Goal: Task Accomplishment & Management: Complete application form

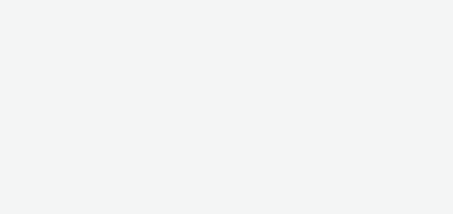
select select "491a0746-e20e-4106-832b-22d0456ef05d"
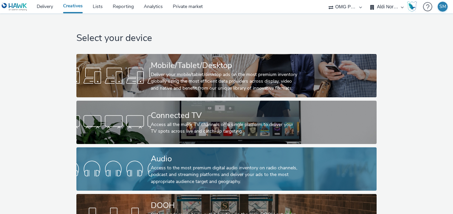
scroll to position [32, 0]
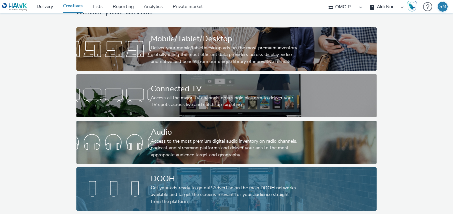
click at [243, 186] on div "Get your ads ready to go out! Advertise on the main DOOH networks available and…" at bounding box center [225, 195] width 149 height 20
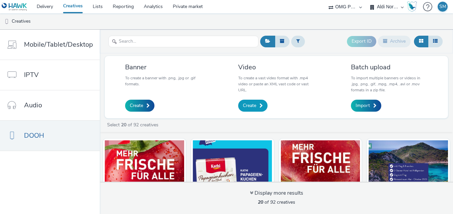
click at [249, 100] on link "Create" at bounding box center [252, 106] width 29 height 12
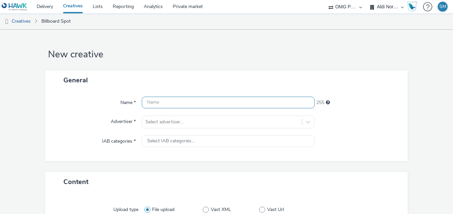
click at [225, 101] on input "text" at bounding box center [228, 103] width 173 height 12
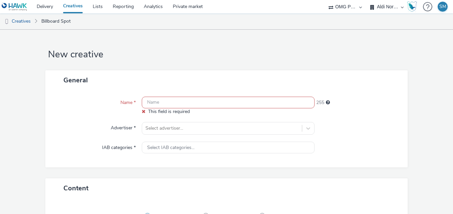
paste input "Aldi Nord_LDR 2.0_MP4_10 sec_DCLP_010925-290925_040925#9*16_KW37"
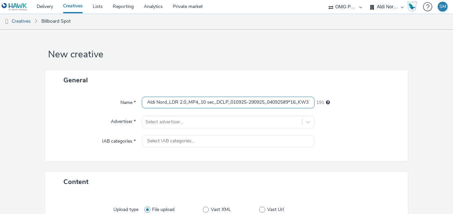
scroll to position [0, 8]
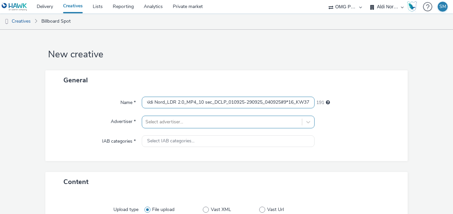
type input "Aldi Nord_LDR 2.0_MP4_10 sec_DCLP_010925-290925_040925#9*16_KW37"
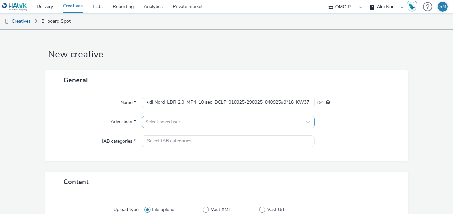
scroll to position [0, 0]
click at [184, 119] on div at bounding box center [221, 122] width 153 height 8
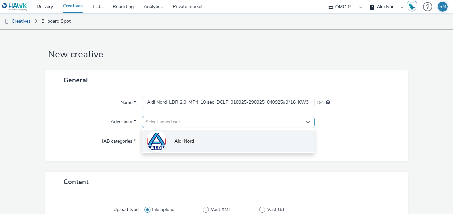
click at [181, 139] on span "Aldi Nord" at bounding box center [184, 141] width 20 height 7
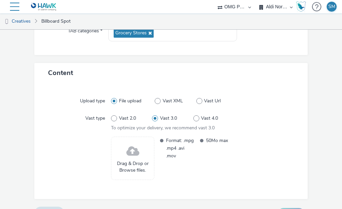
scroll to position [126, 0]
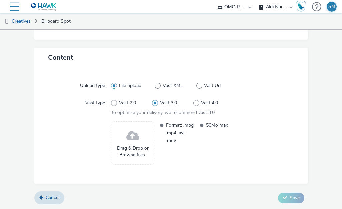
click at [138, 139] on span at bounding box center [132, 136] width 13 height 18
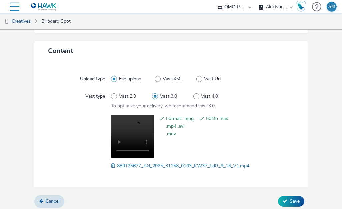
scroll to position [136, 0]
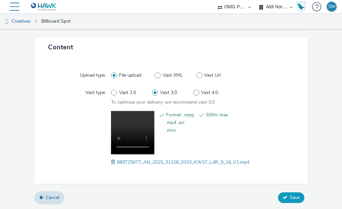
click at [284, 196] on button "Save" at bounding box center [291, 197] width 26 height 11
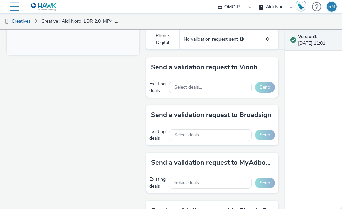
scroll to position [297, 0]
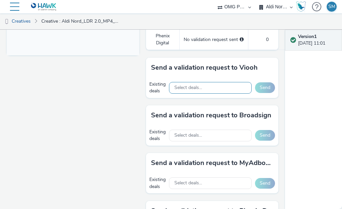
click at [228, 94] on div "Select deals..." at bounding box center [210, 88] width 83 height 12
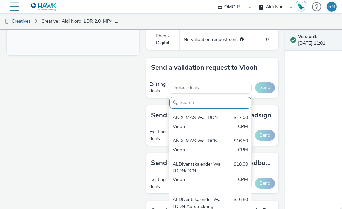
paste input "Aldi Nord_Wall_DCLP_Guaranteed_LDR 2.0_9,72_010925-290925#Berlin"
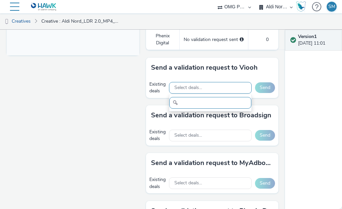
type input "Aldi Nord_Wall_DCLP_Guaranteed_LDR 2.0_9,72_010925-290925#Berlin"
click at [223, 94] on div "Select deals..." at bounding box center [210, 88] width 83 height 12
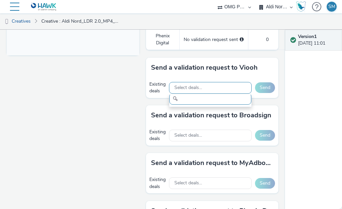
scroll to position [0, 0]
click at [221, 94] on div "Select deals..." at bounding box center [210, 88] width 83 height 12
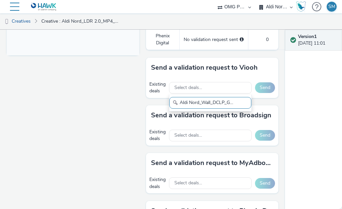
scroll to position [0, 104]
type input "Aldi Nord_Wall_DCLP_Guaranteed_LDR 2.0_9,72_010925-290925#Berlin"
click at [224, 94] on div "Select deals..." at bounding box center [210, 88] width 83 height 12
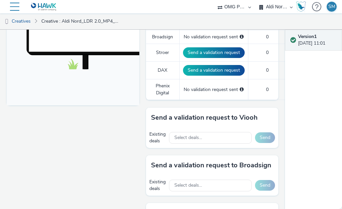
scroll to position [248, 0]
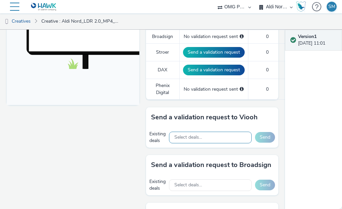
click at [211, 142] on div "Select deals..." at bounding box center [210, 138] width 83 height 12
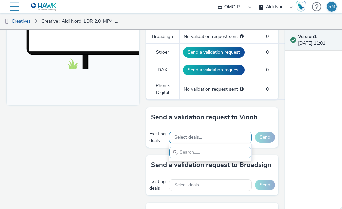
paste input "Aldi Nord_Wall_DCLP_Guaranteed_LDR 2.0_9,72_010925-290925#Dresden"
type input "Aldi Nord_Wall_DCLP_Guaranteed_LDR 2.0_9,72_010925-290925#Dresden"
click at [299, 157] on div "Version 1 04 September 2025, 11:01" at bounding box center [313, 119] width 57 height 179
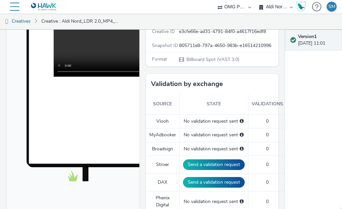
scroll to position [140, 0]
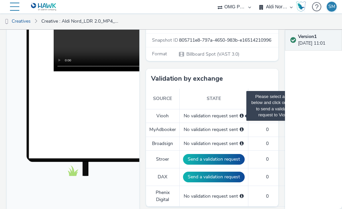
click at [240, 118] on span "Please select a deal below and click on Send to send a validation request to Vi…" at bounding box center [242, 115] width 4 height 5
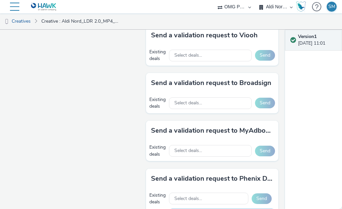
scroll to position [330, 0]
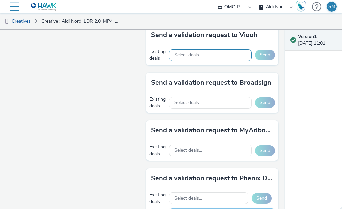
click at [210, 61] on div "Select deals..." at bounding box center [210, 55] width 83 height 12
type input "Aldi Nord_Wall_DCLP_Guaranteed_LDR 2.0_9,72_010925-290925#Dresden"
click at [294, 81] on div "Version 1 04 September 2025, 11:01" at bounding box center [313, 119] width 57 height 179
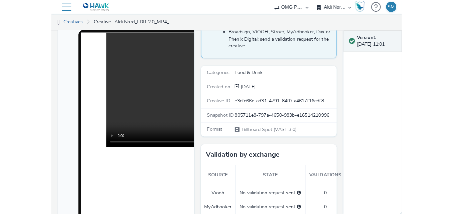
scroll to position [0, 0]
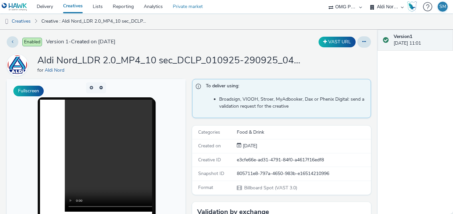
click at [182, 7] on link "Private market" at bounding box center [188, 6] width 40 height 13
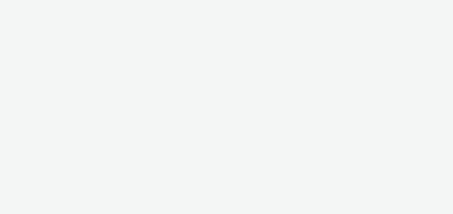
select select "491a0746-e20e-4106-832b-22d0456ef05d"
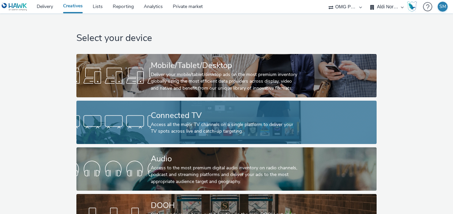
scroll to position [32, 0]
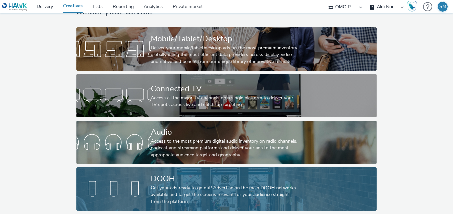
click at [217, 186] on div "Get your ads ready to go out! Advertise on the main DOOH networks available and…" at bounding box center [225, 195] width 149 height 20
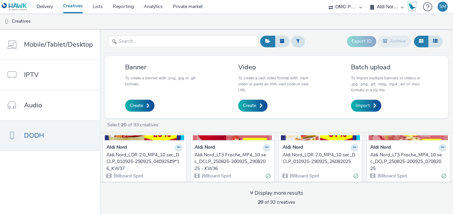
scroll to position [65, 0]
click at [256, 107] on link "Create" at bounding box center [252, 106] width 29 height 12
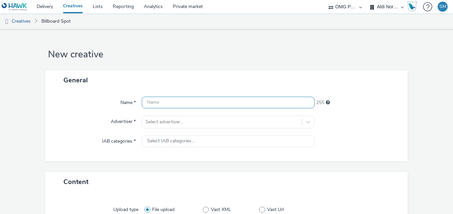
click at [177, 100] on input "text" at bounding box center [228, 103] width 173 height 12
paste input "Aldi Nord_LDR 2.0_MP4_10 sec_DCLP_010925-290925_040925#16*9_KW37"
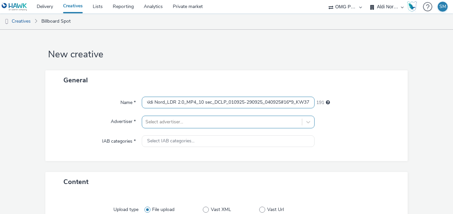
type input "Aldi Nord_LDR 2.0_MP4_10 sec_DCLP_010925-290925_040925#16*9_KW37"
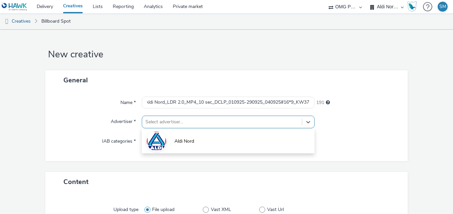
scroll to position [0, 0]
click at [179, 124] on div at bounding box center [221, 122] width 153 height 8
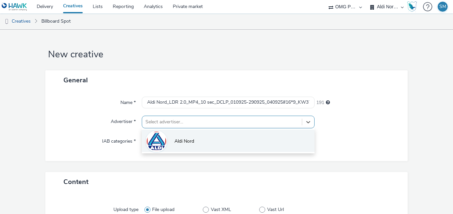
click at [181, 145] on span "Aldi Nord" at bounding box center [184, 141] width 20 height 7
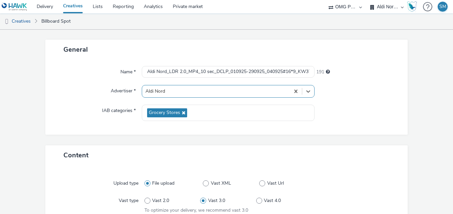
scroll to position [31, 0]
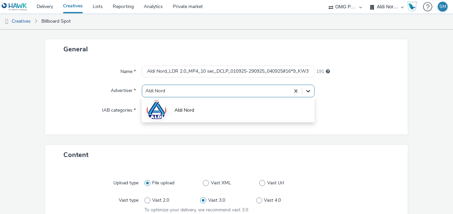
click at [305, 88] on icon at bounding box center [308, 91] width 7 height 7
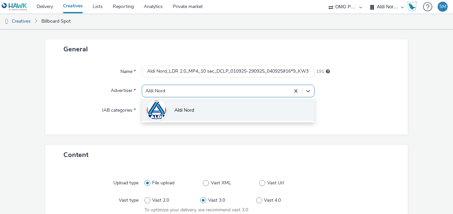
click at [153, 110] on img at bounding box center [156, 110] width 19 height 20
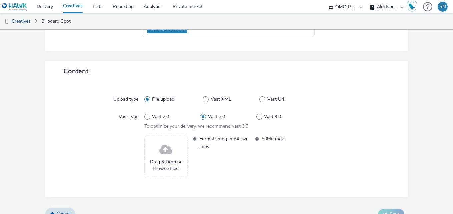
scroll to position [126, 0]
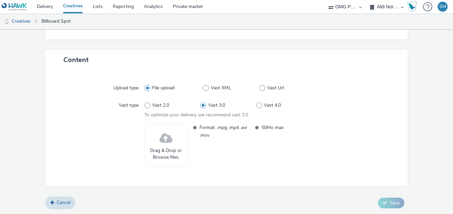
click at [175, 140] on div "Drag & Drop or Browse files." at bounding box center [165, 145] width 43 height 43
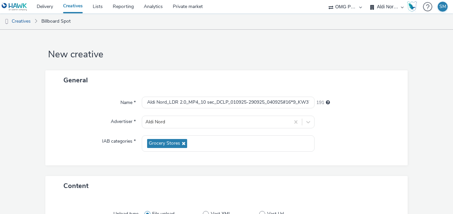
scroll to position [136, 0]
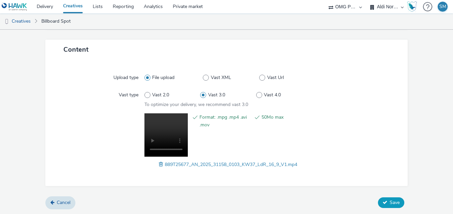
click at [384, 200] on button "Save" at bounding box center [391, 202] width 26 height 11
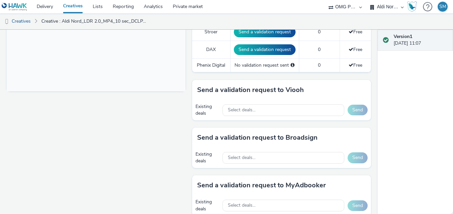
scroll to position [262, 0]
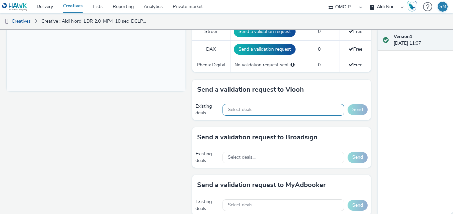
click at [286, 110] on div "Select deals..." at bounding box center [284, 110] width 122 height 12
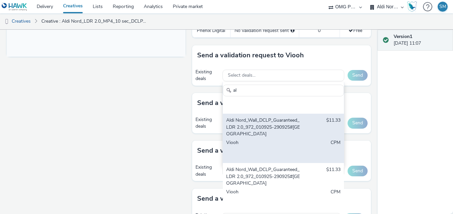
scroll to position [688, 0]
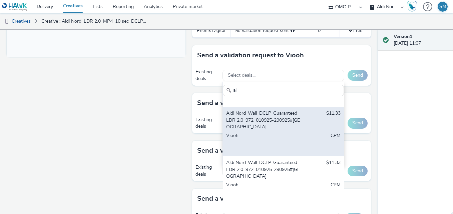
type input "a"
click at [261, 128] on div "Aldi Nord_Wall_DCLP_Guaranteed_LDR 2.0_972_010925-290925#[GEOGRAPHIC_DATA]" at bounding box center [263, 120] width 75 height 20
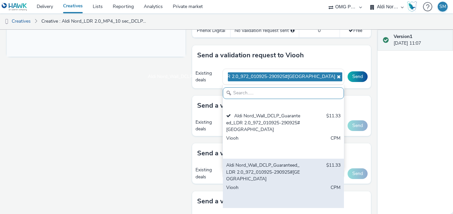
scroll to position [302, 0]
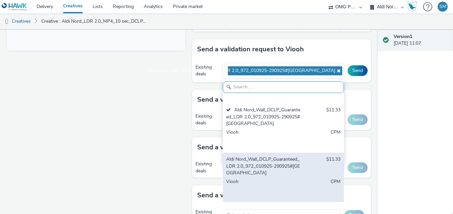
click at [266, 175] on div "Aldi Nord_Wall_DCLP_Guaranteed_LDR 2.0_972_010925-290925#[GEOGRAPHIC_DATA]" at bounding box center [263, 166] width 75 height 20
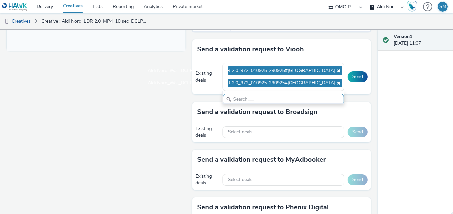
click at [398, 112] on div "Version 1 [DATE] 11:07" at bounding box center [415, 122] width 75 height 184
click at [352, 75] on button "Send" at bounding box center [358, 76] width 20 height 11
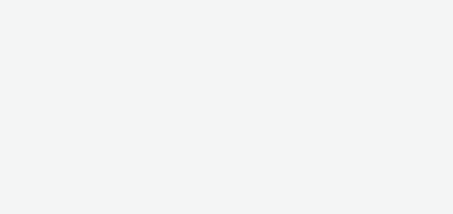
select select "491a0746-e20e-4106-832b-22d0456ef05d"
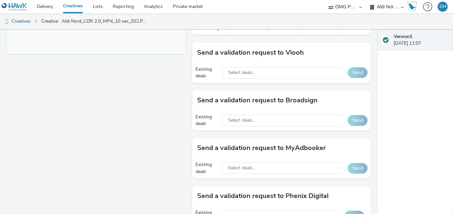
scroll to position [299, 0]
click at [322, 69] on div "Select deals..." at bounding box center [284, 73] width 122 height 12
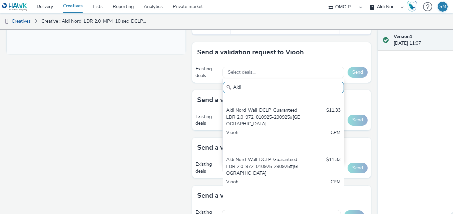
scroll to position [641, 0]
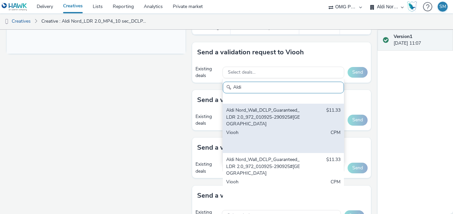
type input "Aldi"
click at [262, 119] on div "Aldi Nord_Wall_DCLP_Guaranteed_LDR 2.0_972_010925-290925#[GEOGRAPHIC_DATA]" at bounding box center [263, 117] width 75 height 20
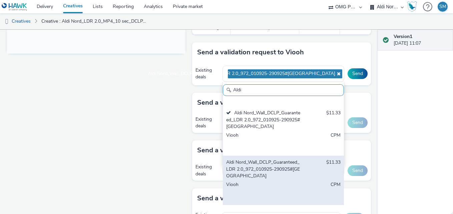
click at [259, 165] on div "Aldi Nord_Wall_DCLP_Guaranteed_LDR 2.0_972_010925-290925#[GEOGRAPHIC_DATA]" at bounding box center [263, 169] width 75 height 20
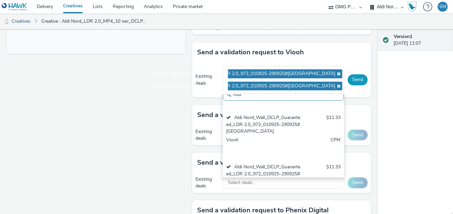
click at [354, 81] on button "Send" at bounding box center [358, 79] width 20 height 11
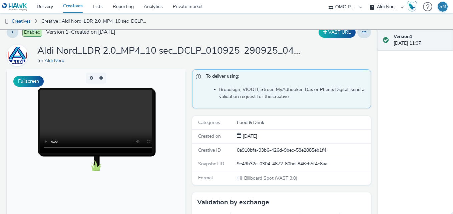
scroll to position [0, 0]
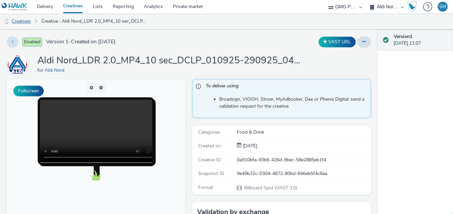
click at [19, 23] on link "Creatives" at bounding box center [17, 21] width 34 height 16
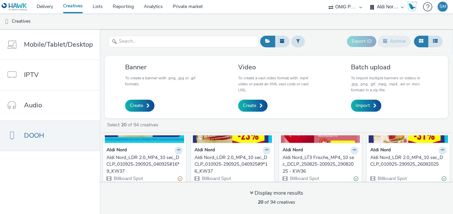
scroll to position [63, 0]
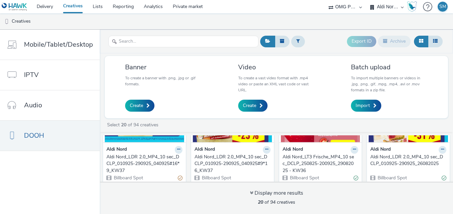
click at [234, 155] on div "Aldi Nord_LDR 2.0_MP4_10 sec_DCLP_010925-290925_040925#9*16_KW37" at bounding box center [230, 164] width 73 height 20
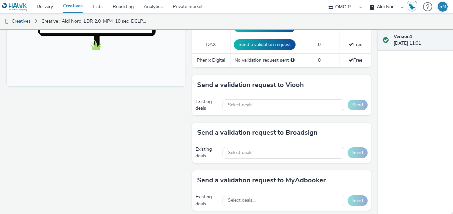
scroll to position [267, 0]
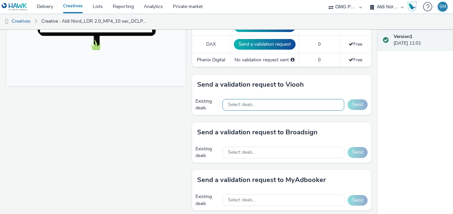
click at [304, 103] on div "Select deals..." at bounding box center [284, 105] width 122 height 12
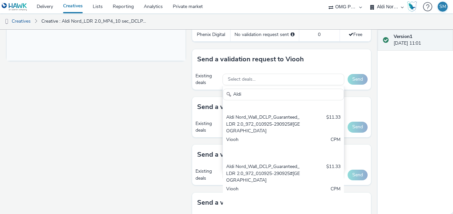
scroll to position [292, 0]
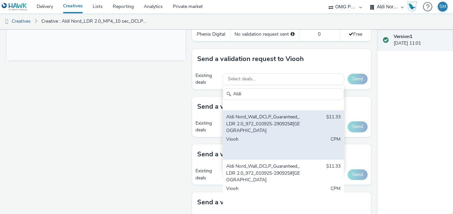
type input "Aldi"
click at [268, 120] on div "Aldi Nord_Wall_DCLP_Guaranteed_LDR 2.0_972_010925-290925#[GEOGRAPHIC_DATA]" at bounding box center [263, 124] width 75 height 20
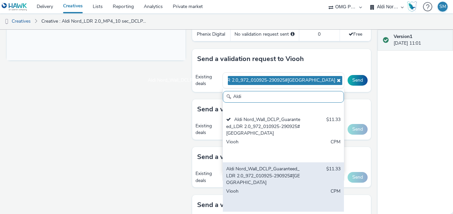
click at [260, 177] on div "Aldi Nord_Wall_DCLP_Guaranteed_LDR 2.0_972_010925-290925#[GEOGRAPHIC_DATA]" at bounding box center [263, 176] width 75 height 20
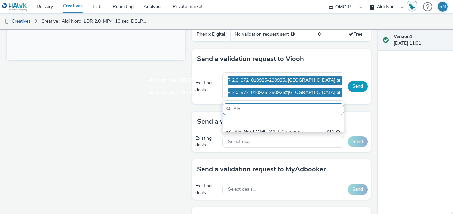
click at [353, 88] on button "Send" at bounding box center [358, 86] width 20 height 11
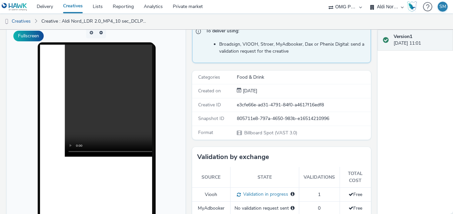
scroll to position [0, 0]
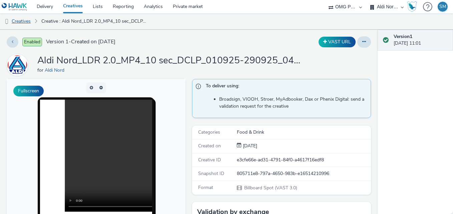
click at [26, 24] on link "Creatives" at bounding box center [17, 21] width 34 height 16
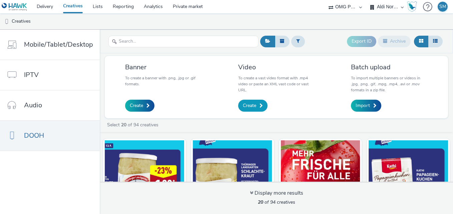
click at [256, 104] on link "Create" at bounding box center [252, 106] width 29 height 12
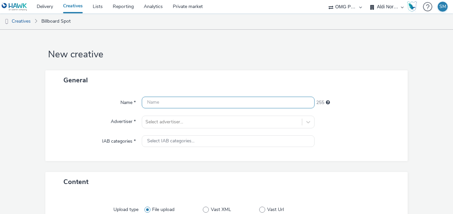
click at [176, 103] on input "text" at bounding box center [228, 103] width 173 height 12
paste input "Aldi Nord_LDR 2.0_JPG_10 sec_DCLP_010925-290925_040925#1080*1920_S_KW37"
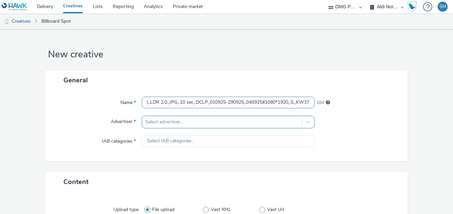
type input "Aldi Nord_LDR 2.0_JPG_10 sec_DCLP_010925-290925_040925#1080*1920_S_KW37"
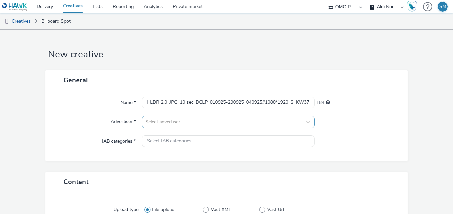
scroll to position [0, 0]
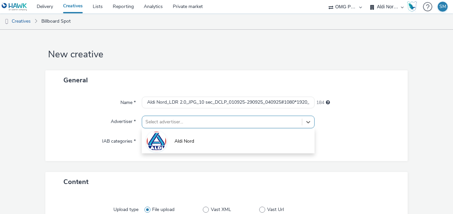
click at [184, 120] on div at bounding box center [221, 122] width 153 height 8
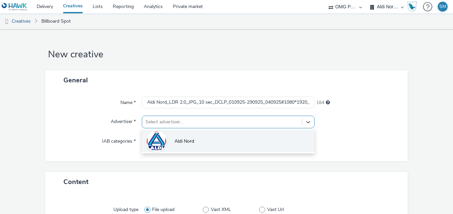
click at [153, 143] on img at bounding box center [156, 141] width 19 height 20
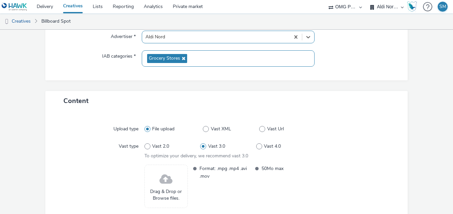
scroll to position [126, 0]
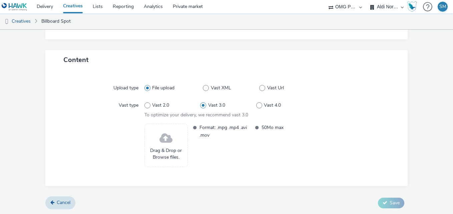
click at [157, 146] on div "Drag & Drop or Browse files." at bounding box center [165, 145] width 43 height 43
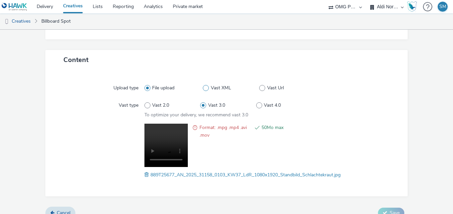
click at [205, 85] on span at bounding box center [206, 88] width 6 height 6
click at [205, 86] on input "Vast XML" at bounding box center [205, 88] width 4 height 4
radio input "false"
radio input "true"
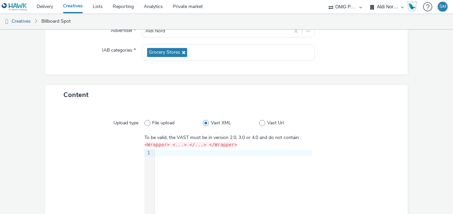
scroll to position [91, 0]
click at [146, 122] on span at bounding box center [147, 123] width 6 height 6
click at [146, 122] on input "File upload" at bounding box center [146, 122] width 4 height 4
radio input "true"
radio input "false"
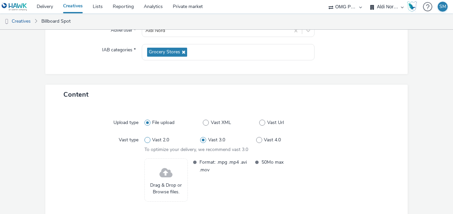
click at [145, 142] on span at bounding box center [147, 140] width 6 height 6
click at [145, 142] on input "Vast 2.0" at bounding box center [146, 140] width 4 height 4
radio input "true"
radio input "false"
click at [164, 182] on span "Drag & Drop or Browse files." at bounding box center [166, 189] width 36 height 14
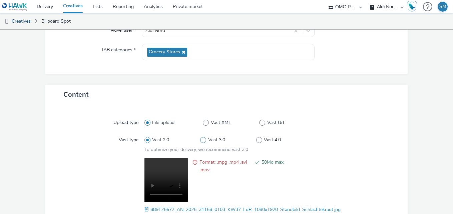
click at [200, 137] on span at bounding box center [203, 140] width 6 height 6
click at [200, 138] on input "Vast 3.0" at bounding box center [202, 140] width 4 height 4
radio input "false"
radio input "true"
click at [262, 123] on span at bounding box center [262, 123] width 6 height 6
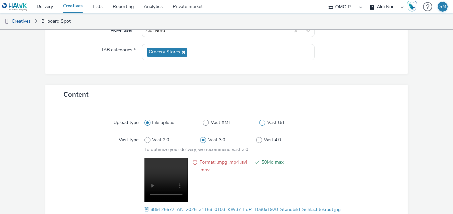
click at [262, 123] on input "Vast Url" at bounding box center [261, 122] width 4 height 4
radio input "false"
radio input "true"
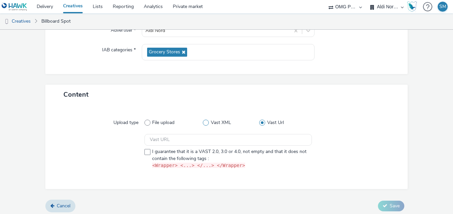
click at [203, 122] on span at bounding box center [206, 123] width 6 height 6
click at [203, 122] on input "Vast XML" at bounding box center [205, 122] width 4 height 4
radio input "true"
radio input "false"
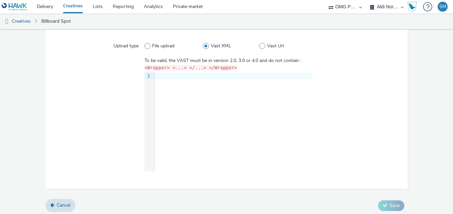
scroll to position [168, 0]
click at [146, 46] on span at bounding box center [147, 46] width 6 height 6
click at [146, 46] on input "File upload" at bounding box center [146, 45] width 4 height 4
radio input "true"
radio input "false"
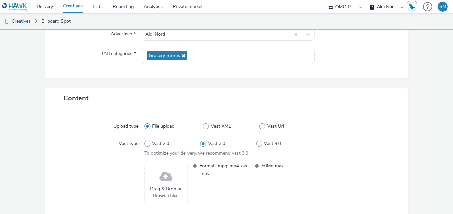
scroll to position [126, 0]
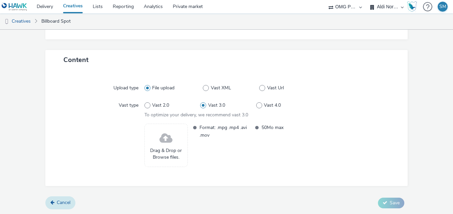
click at [63, 202] on span "Cancel" at bounding box center [64, 202] width 14 height 6
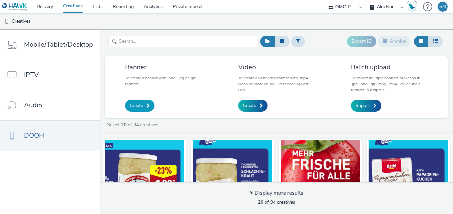
click at [139, 104] on span "Create" at bounding box center [136, 105] width 13 height 7
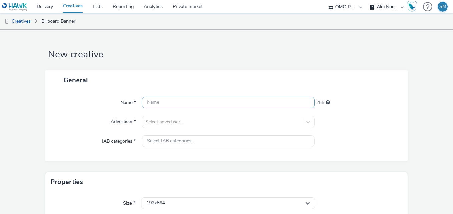
click at [162, 104] on input "text" at bounding box center [228, 103] width 173 height 12
paste input "Aldi Nord_LDR 2.0_JPG_10 sec_DCLP_010925-290925_040925#1080*1920_S_KW37"
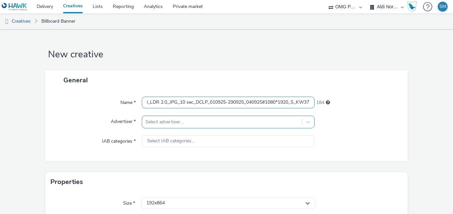
type input "Aldi Nord_LDR 2.0_JPG_10 sec_DCLP_010925-290925_040925#1080*1920_S_KW37"
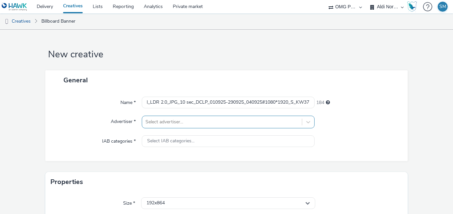
scroll to position [0, 0]
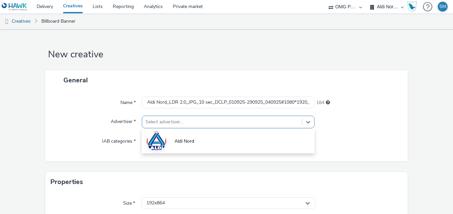
click at [232, 119] on div at bounding box center [221, 122] width 153 height 8
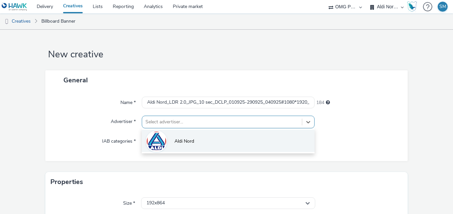
click at [175, 140] on span "Aldi Nord" at bounding box center [184, 141] width 20 height 7
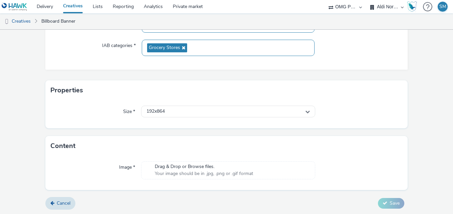
scroll to position [96, 0]
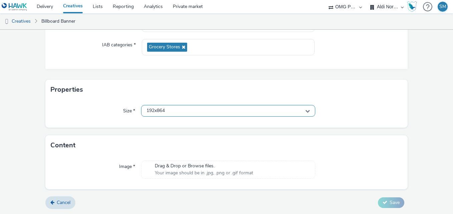
click at [305, 111] on icon at bounding box center [307, 111] width 5 height 5
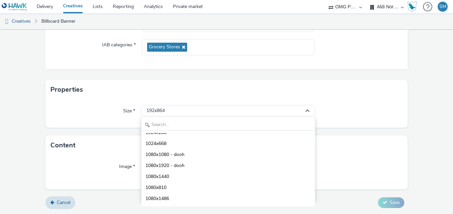
scroll to position [1513, 0]
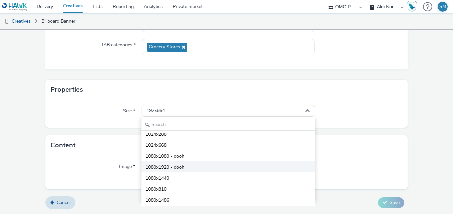
click at [175, 169] on span "1080x1920 - dooh" at bounding box center [164, 167] width 39 height 7
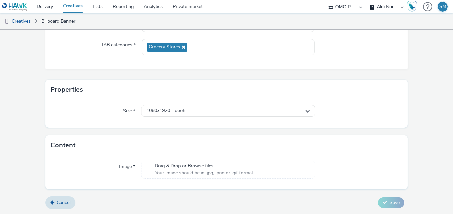
click at [199, 170] on span "Your image should be in .jpg, .png or .gif format" at bounding box center [204, 173] width 98 height 7
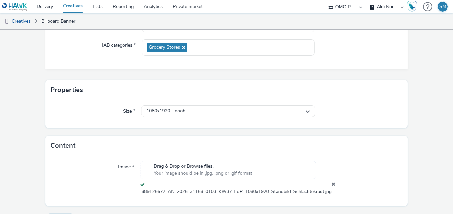
scroll to position [113, 0]
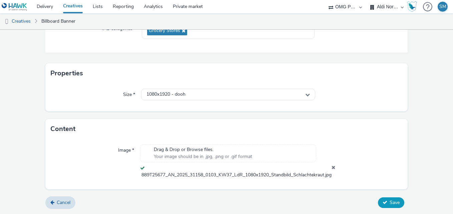
click at [384, 200] on button "Save" at bounding box center [391, 202] width 26 height 11
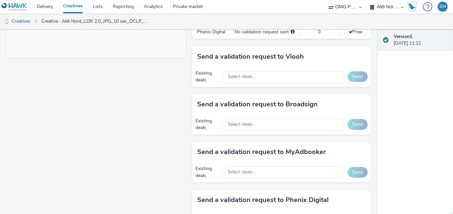
scroll to position [296, 0]
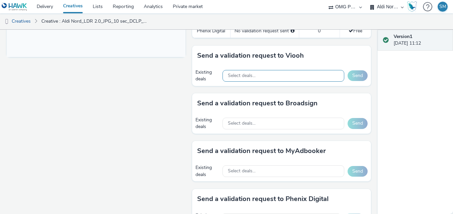
click at [296, 76] on div "Select deals..." at bounding box center [284, 76] width 122 height 12
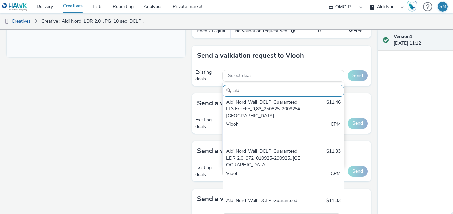
scroll to position [641, 0]
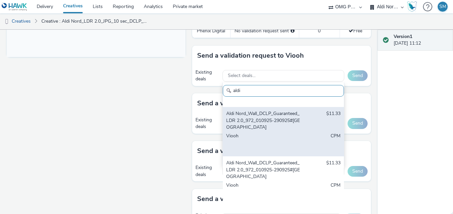
type input "aldi"
click at [269, 125] on div "Aldi Nord_Wall_DCLP_Guaranteed_LDR 2.0_972_010925-290925#[GEOGRAPHIC_DATA]" at bounding box center [263, 120] width 75 height 20
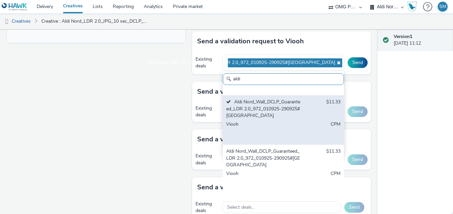
scroll to position [312, 0]
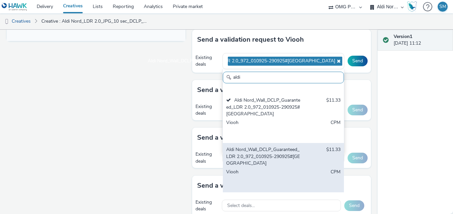
click at [272, 160] on div "Aldi Nord_Wall_DCLP_Guaranteed_LDR 2.0_972_010925-290925#[GEOGRAPHIC_DATA]" at bounding box center [263, 156] width 75 height 20
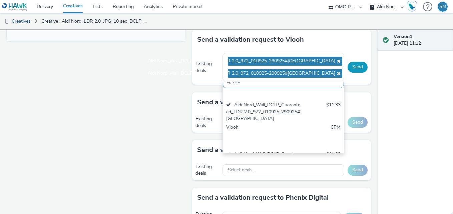
click at [356, 64] on button "Send" at bounding box center [358, 67] width 20 height 11
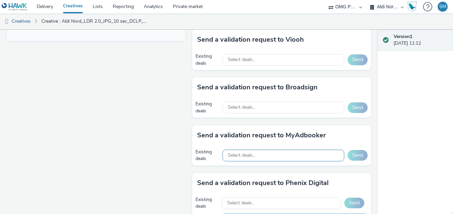
scroll to position [364, 0]
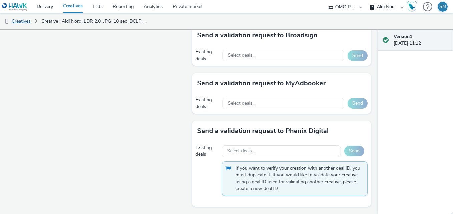
click at [24, 20] on link "Creatives" at bounding box center [17, 21] width 34 height 16
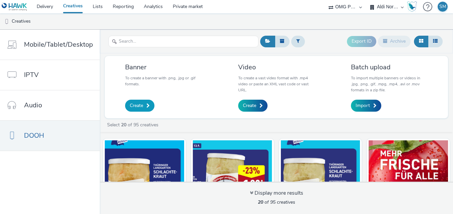
click at [136, 106] on span "Create" at bounding box center [136, 105] width 13 height 7
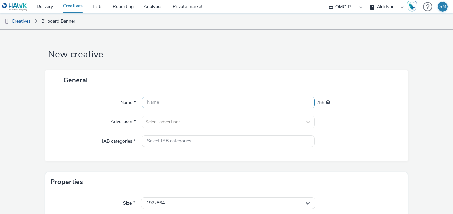
click at [197, 101] on input "text" at bounding box center [228, 103] width 173 height 12
paste input "Aldi Nord_LDR 2.0_JPG_10 sec_DCLP_010925-290925_040925#1920*1080_S_KW37"
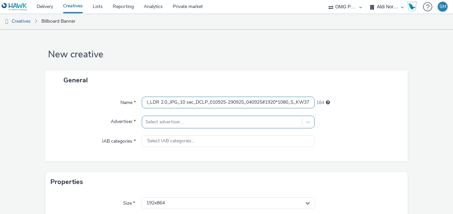
type input "Aldi Nord_LDR 2.0_JPG_10 sec_DCLP_010925-290925_040925#1920*1080_S_KW37"
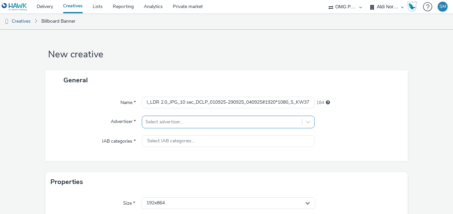
scroll to position [0, 0]
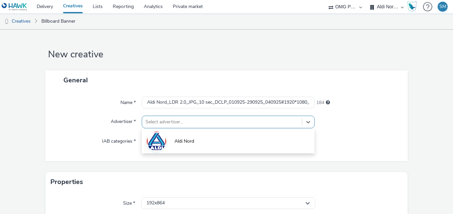
click at [194, 119] on div at bounding box center [221, 122] width 153 height 8
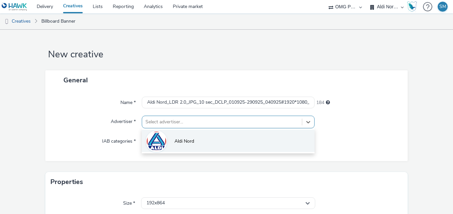
click at [165, 139] on div at bounding box center [156, 141] width 21 height 21
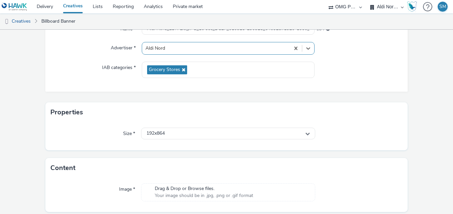
scroll to position [75, 0]
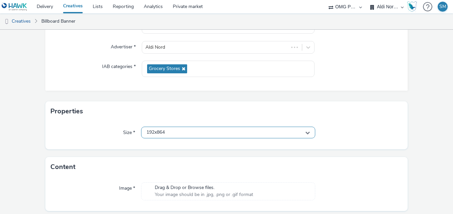
click at [231, 136] on div "192x864" at bounding box center [228, 133] width 174 height 12
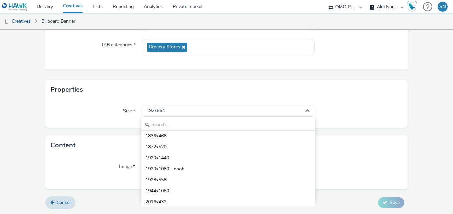
scroll to position [2162, 0]
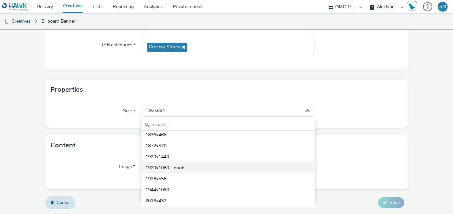
click at [168, 169] on span "1920x1080 - dooh" at bounding box center [164, 168] width 39 height 7
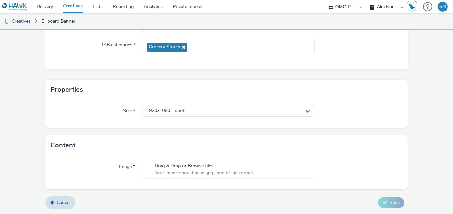
click at [199, 165] on span "Drag & Drop or Browse files." at bounding box center [204, 166] width 98 height 7
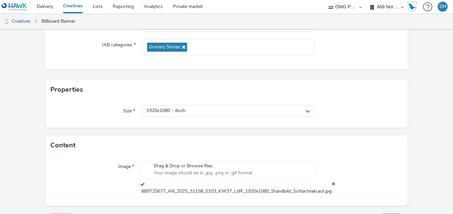
scroll to position [113, 0]
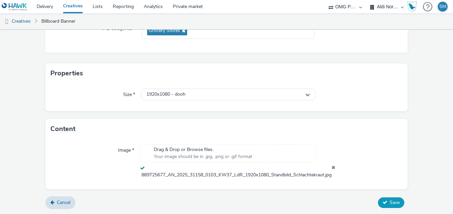
click at [391, 202] on span "Save" at bounding box center [395, 202] width 10 height 6
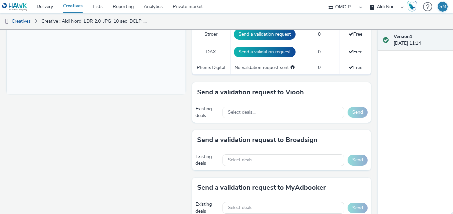
scroll to position [259, 0]
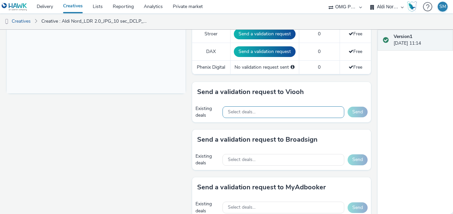
click at [271, 112] on div "Select deals..." at bounding box center [284, 112] width 122 height 12
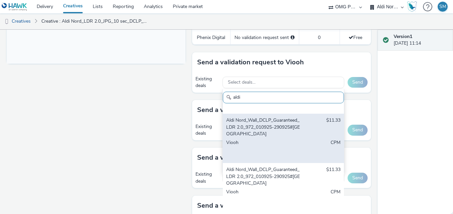
scroll to position [291, 0]
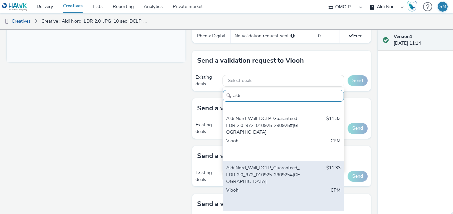
type input "aldi"
click at [261, 180] on div "Aldi Nord_Wall_DCLP_Guaranteed_LDR 2.0_972_010925-290925#[GEOGRAPHIC_DATA]" at bounding box center [263, 175] width 75 height 20
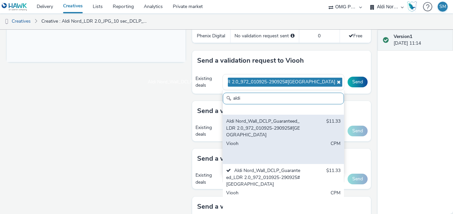
click at [266, 135] on div "Aldi Nord_Wall_DCLP_Guaranteed_LDR 2.0_972_010925-290925#[GEOGRAPHIC_DATA]" at bounding box center [263, 128] width 75 height 20
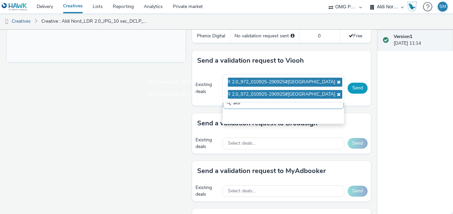
click at [354, 89] on button "Send" at bounding box center [358, 88] width 20 height 11
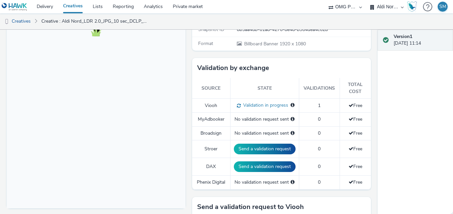
scroll to position [143, 0]
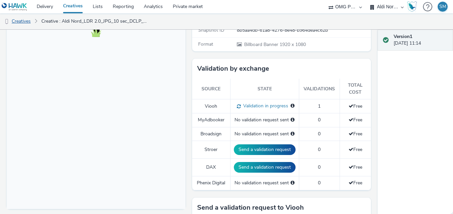
click at [24, 19] on link "Creatives" at bounding box center [17, 21] width 34 height 16
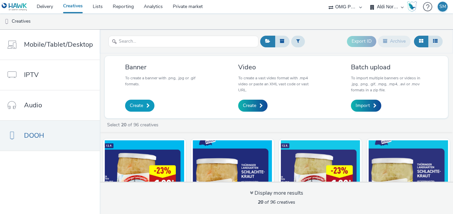
click at [136, 104] on span "Create" at bounding box center [136, 105] width 13 height 7
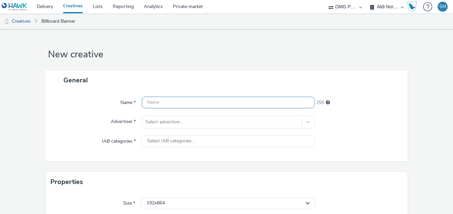
click at [153, 102] on input "text" at bounding box center [228, 103] width 173 height 12
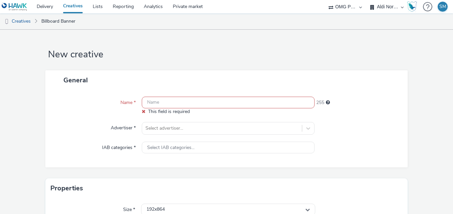
paste input "Aldi Nord_LDR 2.0_JPG_10 sec_DCLP_010925-290925_040925#1080*1920_W_KW37"
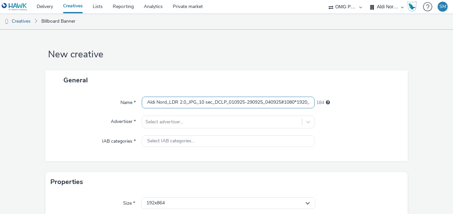
scroll to position [0, 27]
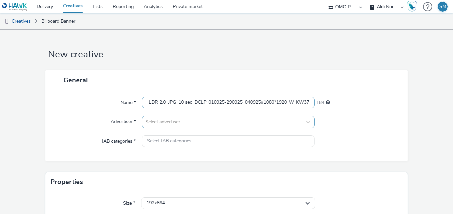
type input "Aldi Nord_LDR 2.0_JPG_10 sec_DCLP_010925-290925_040925#1080*1920_W_KW37"
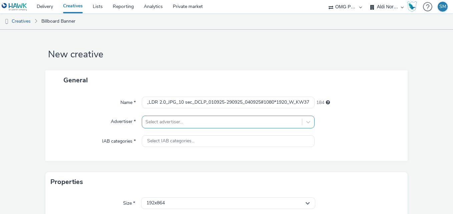
scroll to position [0, 0]
click at [181, 119] on div at bounding box center [221, 122] width 153 height 8
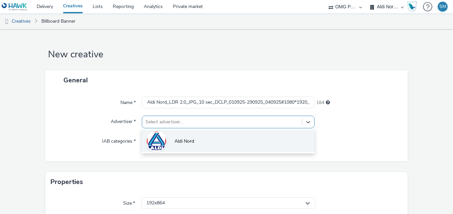
click at [172, 137] on li "Aldi Nord" at bounding box center [228, 141] width 173 height 22
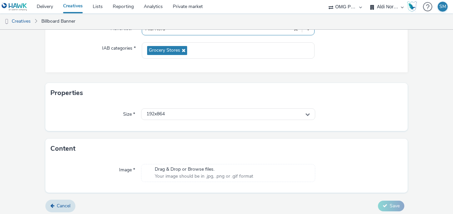
scroll to position [96, 0]
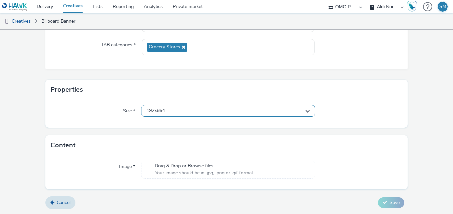
click at [190, 113] on div "192x864" at bounding box center [228, 111] width 174 height 12
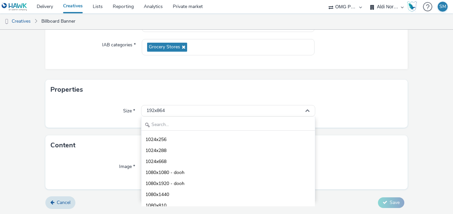
scroll to position [1533, 0]
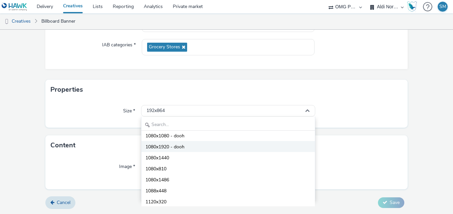
click at [171, 147] on span "1080x1920 - dooh" at bounding box center [164, 147] width 39 height 7
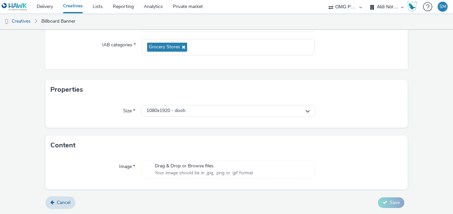
click at [186, 170] on span "Your image should be in .jpg, .png or .gif format" at bounding box center [204, 173] width 98 height 7
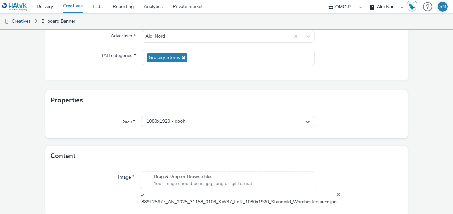
scroll to position [113, 0]
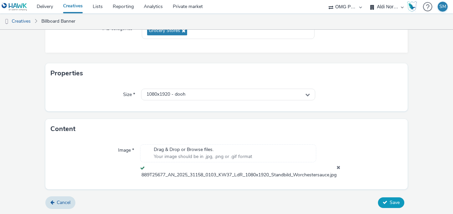
click at [387, 206] on button "Save" at bounding box center [391, 202] width 26 height 11
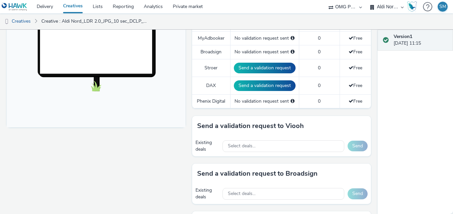
scroll to position [226, 0]
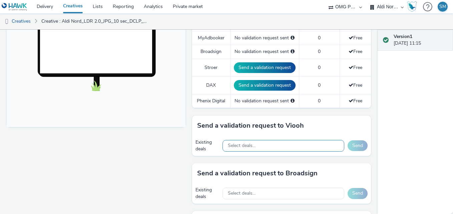
click at [283, 145] on div "Select deals..." at bounding box center [284, 146] width 122 height 12
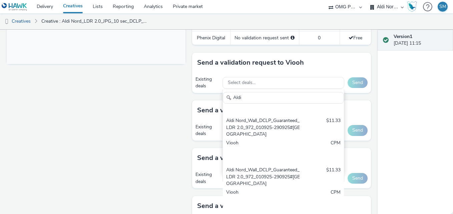
scroll to position [289, 0]
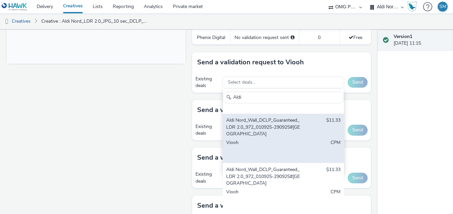
type input "Aldi"
click at [274, 126] on div "Aldi Nord_Wall_DCLP_Guaranteed_LDR 2.0_972_010925-290925#[GEOGRAPHIC_DATA]" at bounding box center [263, 127] width 75 height 20
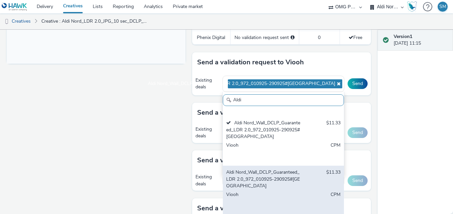
click at [263, 174] on div "Aldi Nord_Wall_DCLP_Guaranteed_LDR 2.0_972_010925-290925#[GEOGRAPHIC_DATA]" at bounding box center [263, 179] width 75 height 20
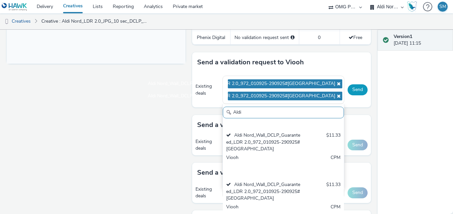
click at [355, 92] on button "Send" at bounding box center [358, 89] width 20 height 11
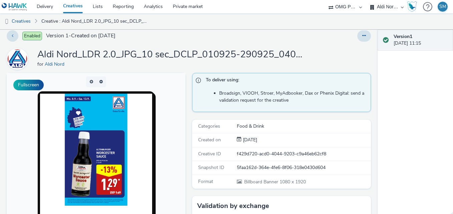
scroll to position [0, 0]
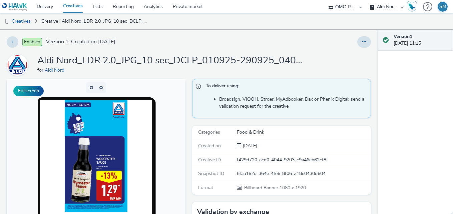
click at [24, 24] on link "Creatives" at bounding box center [17, 21] width 34 height 16
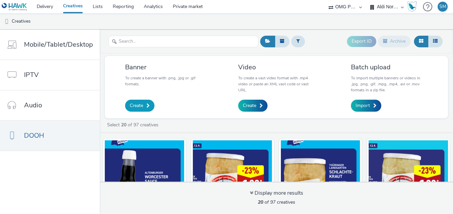
click at [140, 104] on span "Create" at bounding box center [136, 105] width 13 height 7
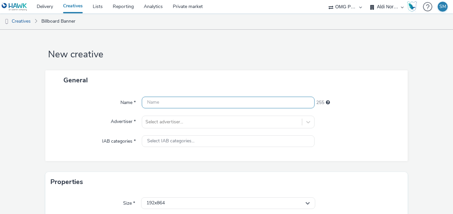
click at [170, 100] on input "text" at bounding box center [228, 103] width 173 height 12
paste input "Aldi Nord_LDR 2.0_JPG_10 sec_DCLP_010925-290925_040925#1920*1080_W_KW37"
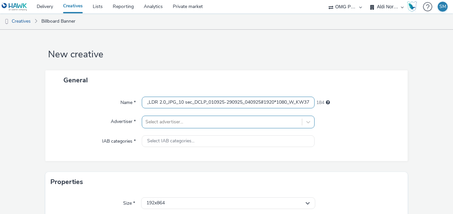
type input "Aldi Nord_LDR 2.0_JPG_10 sec_DCLP_010925-290925_040925#1920*1080_W_KW37"
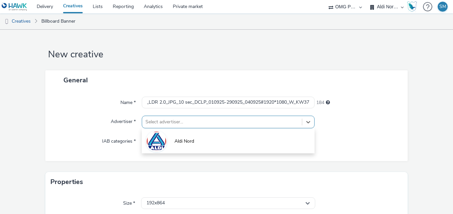
scroll to position [0, 0]
click at [182, 121] on div at bounding box center [221, 122] width 153 height 8
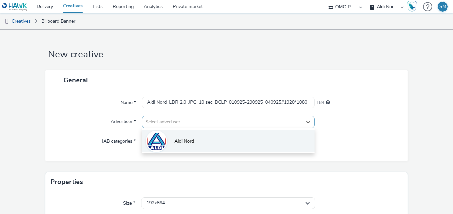
click at [175, 140] on span "Aldi Nord" at bounding box center [184, 141] width 20 height 7
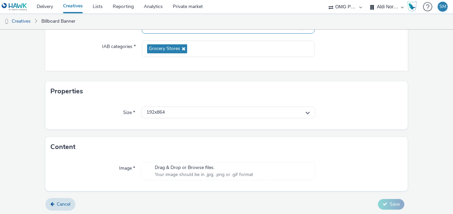
scroll to position [96, 0]
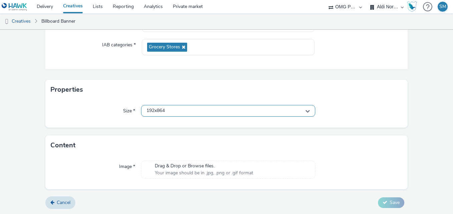
click at [243, 116] on div "192x864" at bounding box center [228, 111] width 174 height 12
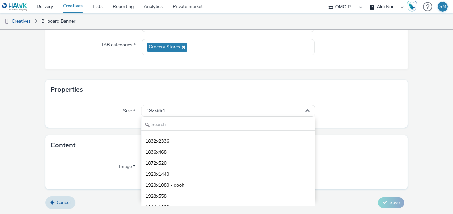
scroll to position [2147, 0]
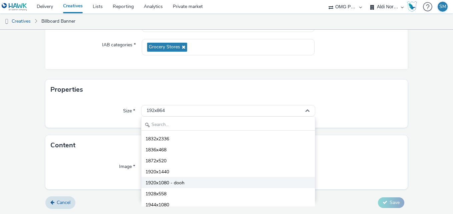
click at [175, 178] on li "1920x1080 - dooh" at bounding box center [227, 182] width 173 height 11
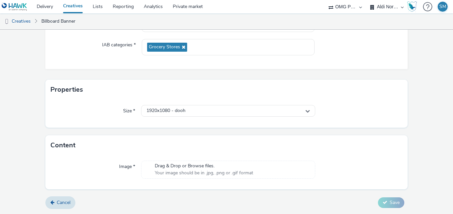
click at [229, 172] on span "Your image should be in .jpg, .png or .gif format" at bounding box center [204, 173] width 98 height 7
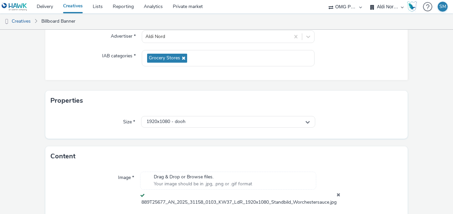
scroll to position [113, 0]
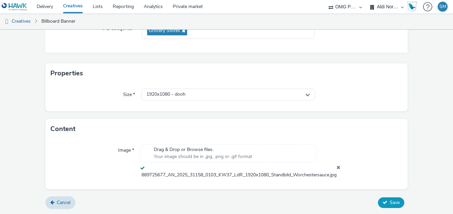
click at [390, 204] on span "Save" at bounding box center [395, 202] width 10 height 6
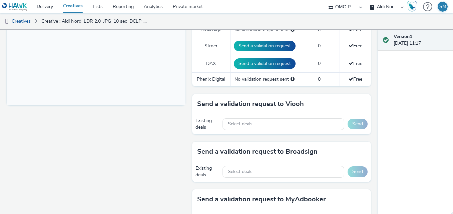
scroll to position [255, 0]
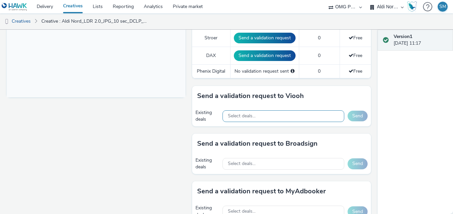
click at [269, 117] on div "Select deals..." at bounding box center [284, 116] width 122 height 12
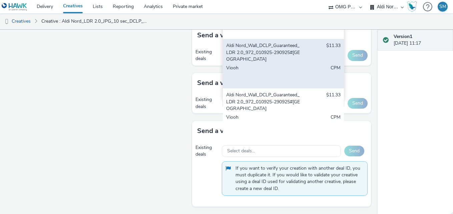
scroll to position [265, 0]
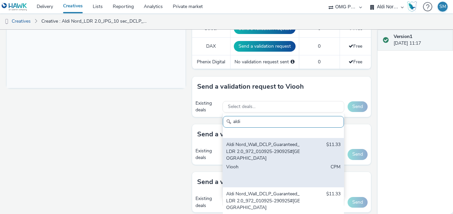
click at [267, 70] on div "To deliver using: Broadsign, VIOOH, Stroer, MyAdbooker, Dax or Phenix Digital: …" at bounding box center [280, 64] width 182 height 499
click at [265, 56] on div "To deliver using: Broadsign, VIOOH, Stroer, MyAdbooker, Dax or Phenix Digital: …" at bounding box center [280, 64] width 182 height 499
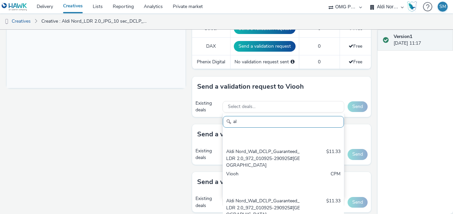
scroll to position [688, 0]
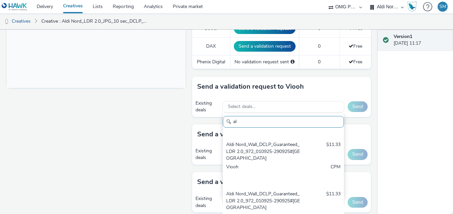
type input "a"
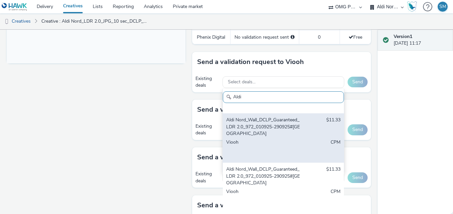
scroll to position [291, 0]
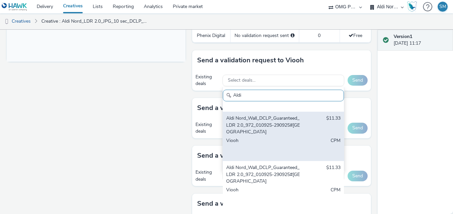
type input "Aldi"
click at [259, 121] on div "Aldi Nord_Wall_DCLP_Guaranteed_LDR 2.0_972_010925-290925#[GEOGRAPHIC_DATA]" at bounding box center [263, 125] width 75 height 20
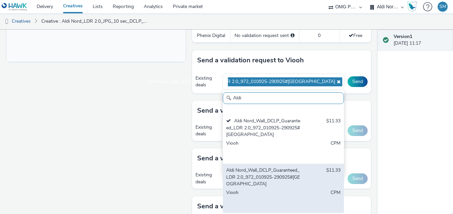
click at [266, 174] on div "Aldi Nord_Wall_DCLP_Guaranteed_LDR 2.0_972_010925-290925#[GEOGRAPHIC_DATA]" at bounding box center [263, 177] width 75 height 20
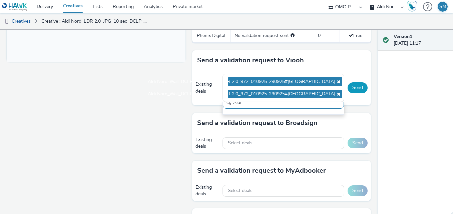
click at [355, 88] on button "Send" at bounding box center [358, 87] width 20 height 11
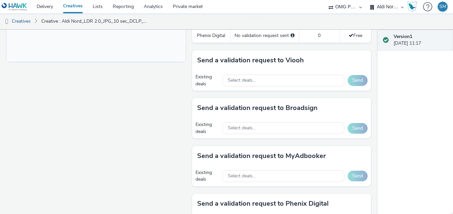
scroll to position [364, 0]
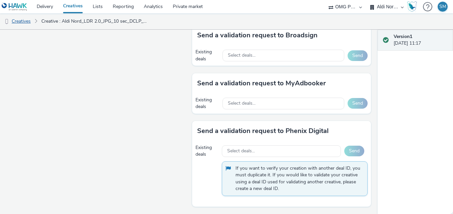
click at [25, 20] on link "Creatives" at bounding box center [17, 21] width 34 height 16
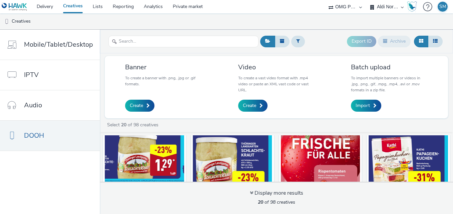
scroll to position [135, 0]
